Goal: Information Seeking & Learning: Find specific fact

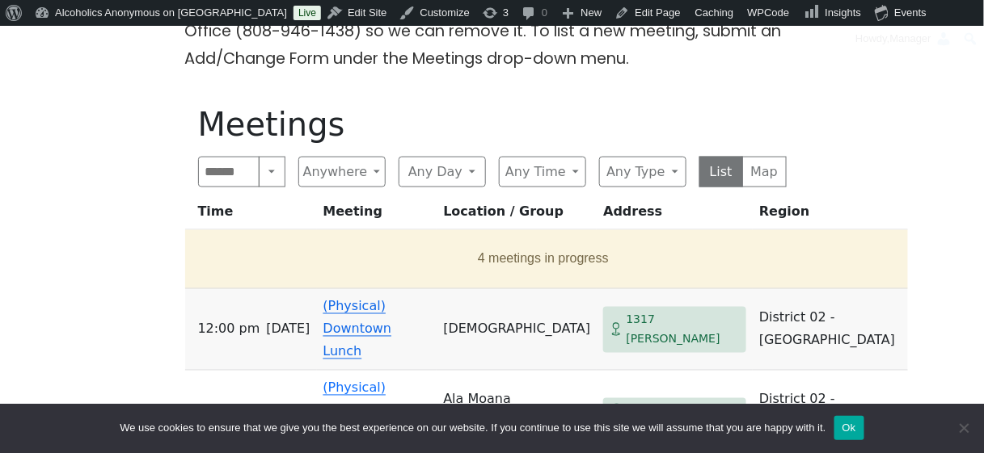
scroll to position [546, 0]
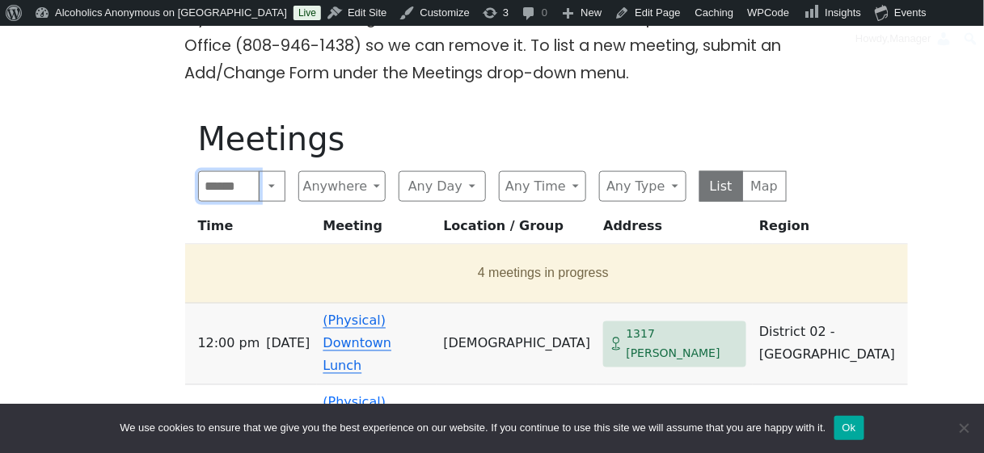
click at [221, 189] on input "Search" at bounding box center [229, 186] width 62 height 31
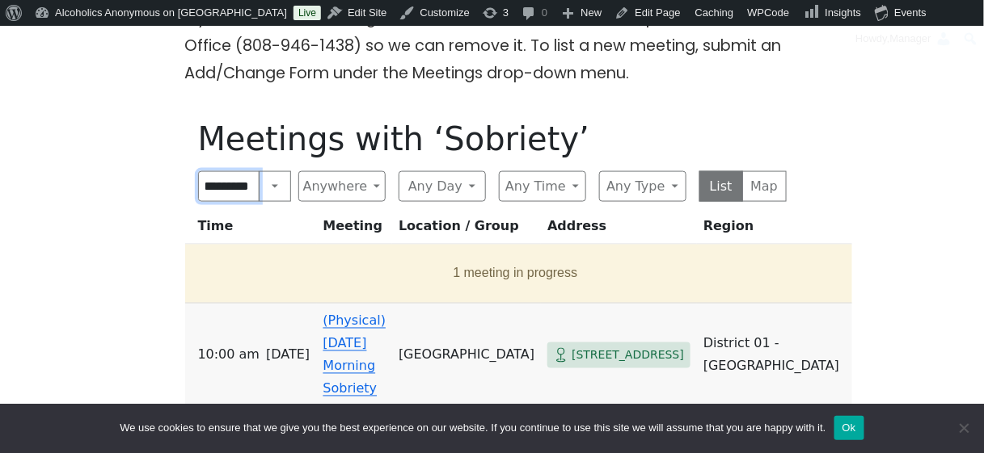
scroll to position [0, 7]
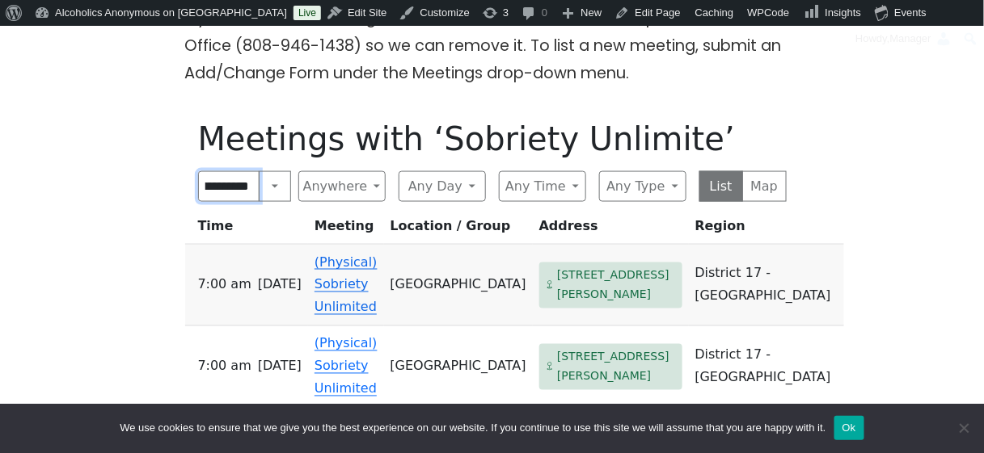
type input "**********"
